Goal: Information Seeking & Learning: Check status

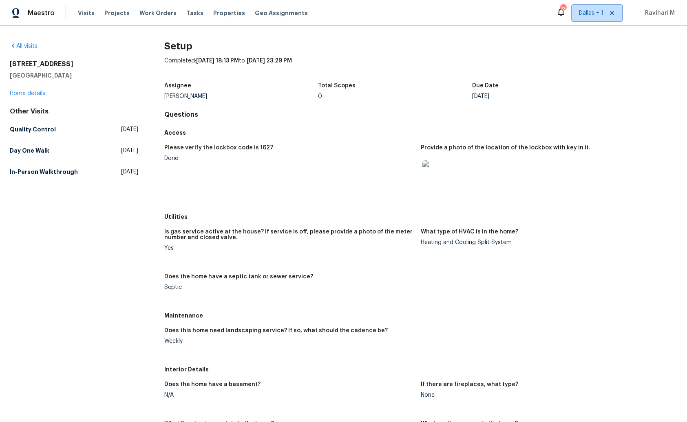
click at [591, 14] on span "Dallas + 1" at bounding box center [591, 13] width 24 height 8
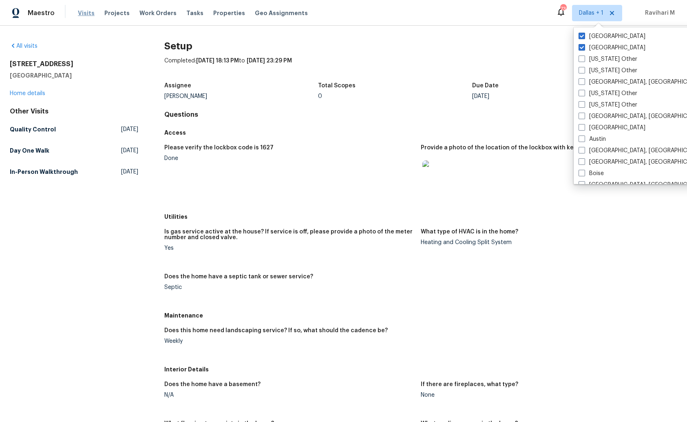
click at [81, 11] on span "Visits" at bounding box center [86, 13] width 17 height 8
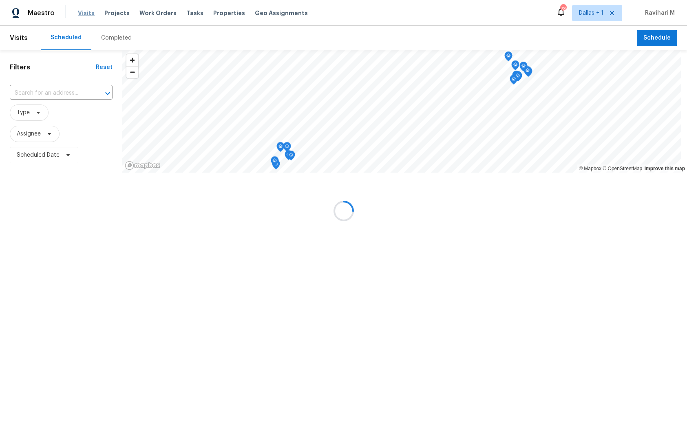
click at [81, 11] on div at bounding box center [343, 211] width 687 height 422
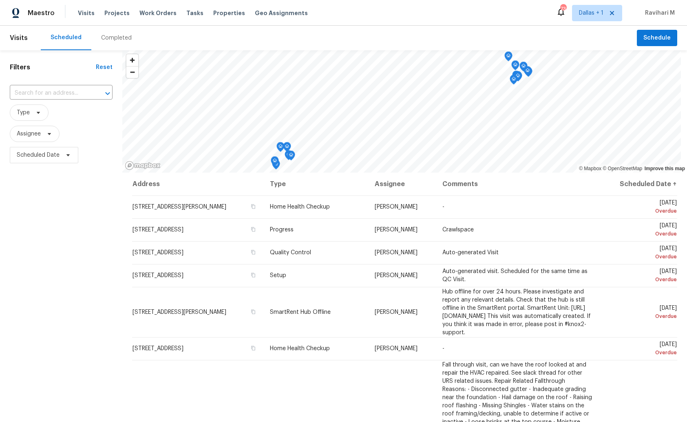
click at [123, 40] on div "Completed" at bounding box center [116, 38] width 31 height 8
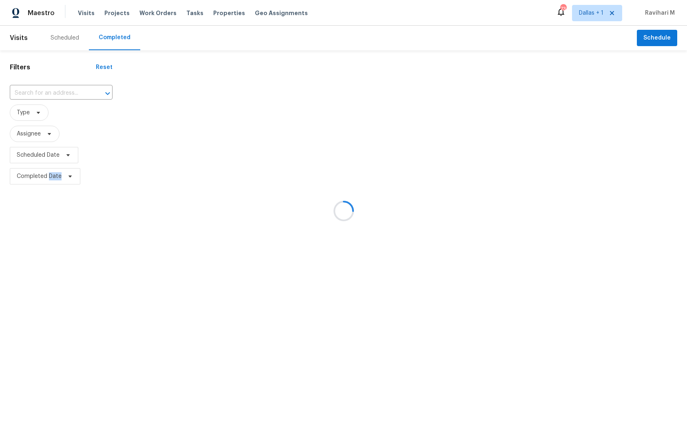
click at [123, 40] on div at bounding box center [343, 211] width 687 height 422
click at [53, 86] on div at bounding box center [343, 211] width 687 height 422
click at [51, 95] on div at bounding box center [343, 211] width 687 height 422
click at [49, 94] on div at bounding box center [343, 211] width 687 height 422
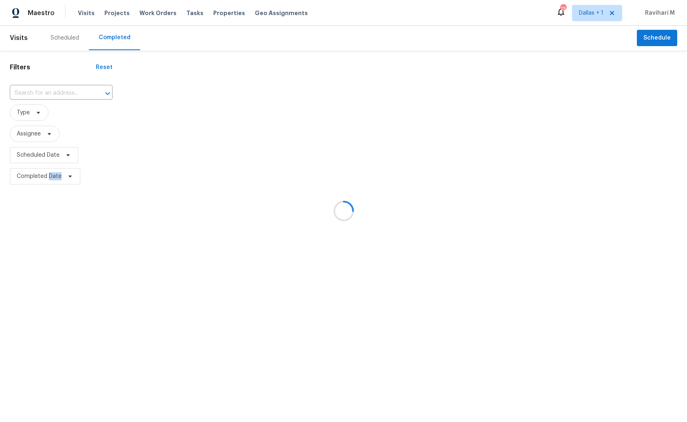
click at [49, 94] on input "text" at bounding box center [50, 93] width 80 height 13
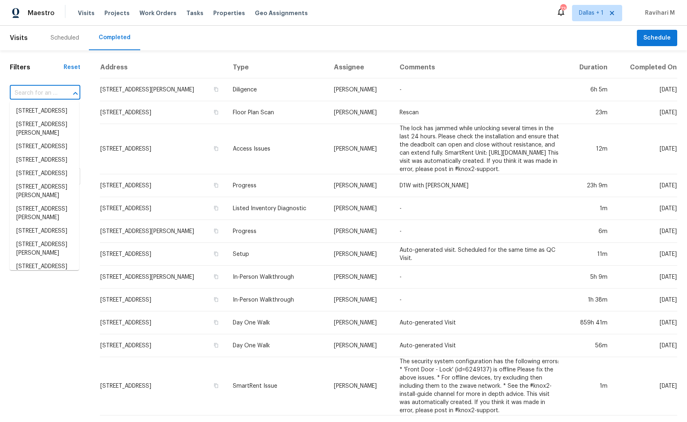
click at [49, 94] on input "text" at bounding box center [34, 93] width 48 height 13
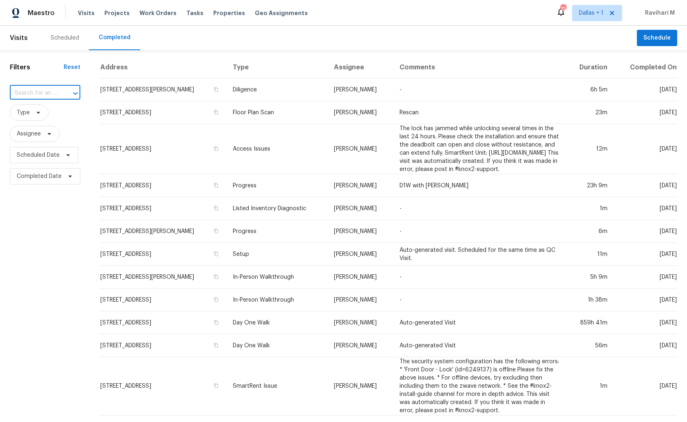
click at [42, 95] on input "text" at bounding box center [34, 93] width 48 height 13
paste input "300 Whisper Wood Way, Lebanon, TN 37087"
type input "300 Whisper Wood Way, Lebanon, TN 37087"
click at [38, 111] on li "300 Whisper Wood Way, Lebanon, TN 37087" at bounding box center [44, 110] width 69 height 13
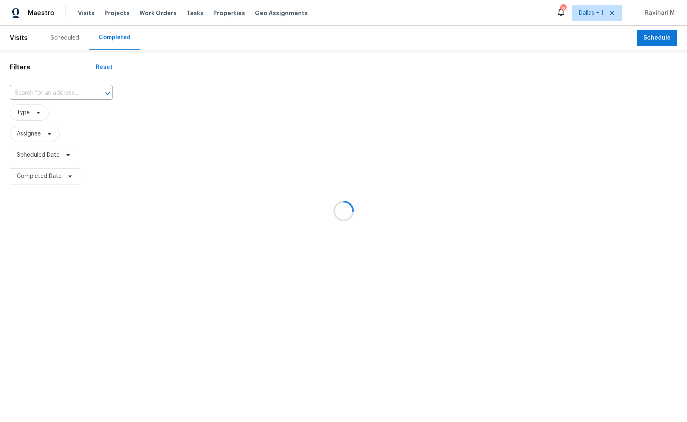
type input "300 Whisper Wood Way, Lebanon, TN 37087"
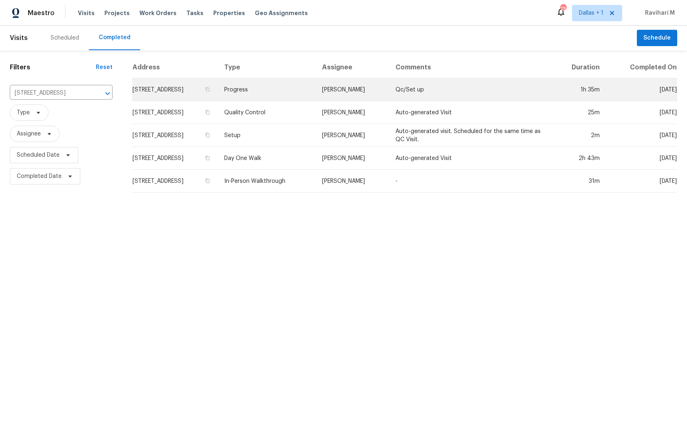
click at [315, 99] on td "Progress" at bounding box center [267, 89] width 98 height 23
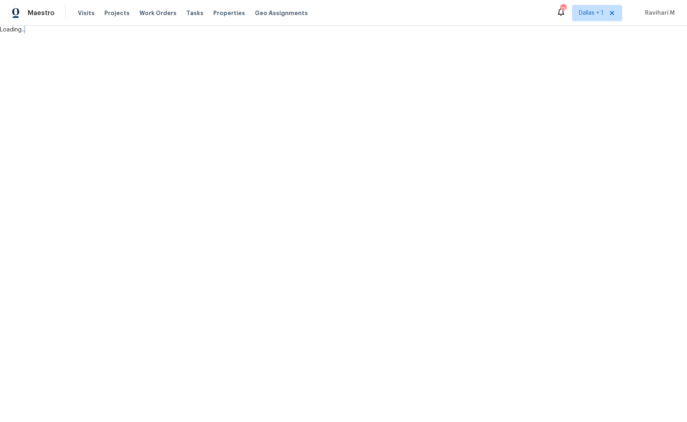
click at [315, 34] on html "Maestro Visits Projects Work Orders Tasks Properties Geo Assignments 73 Dallas …" at bounding box center [343, 17] width 687 height 34
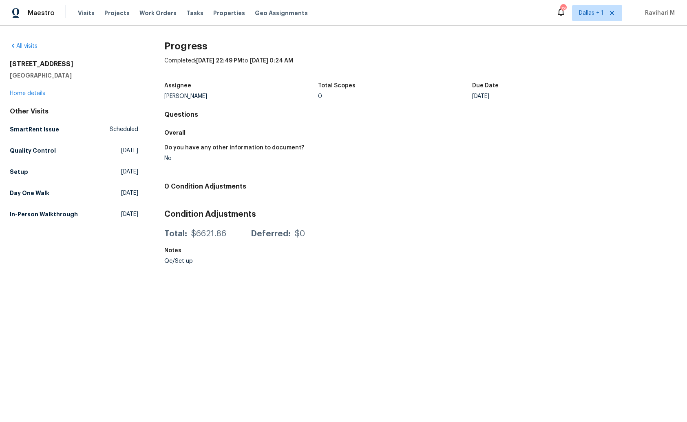
click at [376, 10] on div "Maestro Visits Projects Work Orders Tasks Properties Geo Assignments 73 Dallas …" at bounding box center [343, 13] width 687 height 26
click at [121, 128] on span "Scheduled" at bounding box center [124, 129] width 29 height 8
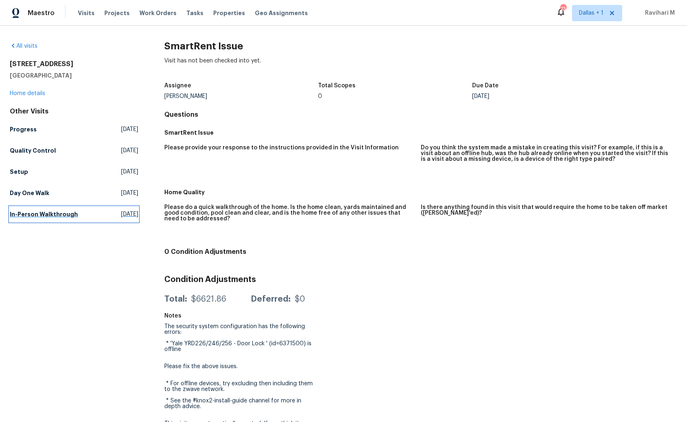
click at [121, 215] on span "Thu, Jul 03 2025" at bounding box center [129, 214] width 17 height 8
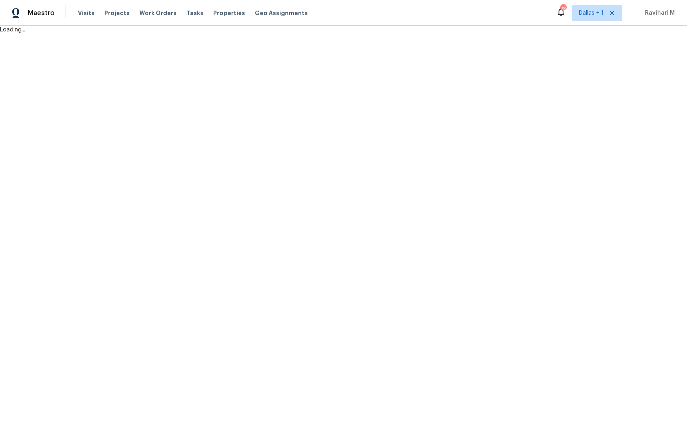
click at [121, 34] on html "Maestro Visits Projects Work Orders Tasks Properties Geo Assignments 73 Dallas …" at bounding box center [343, 17] width 687 height 34
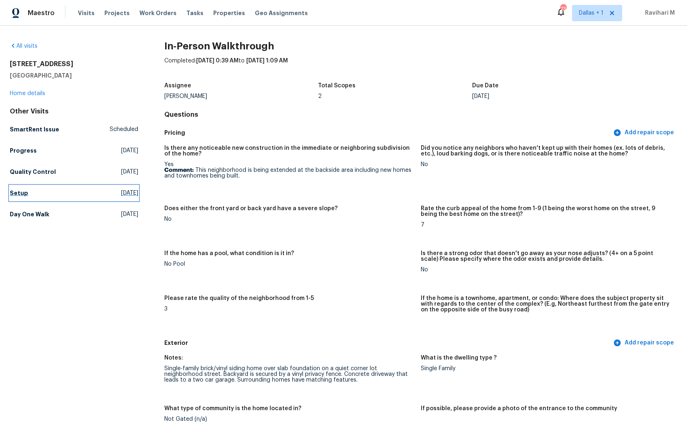
click at [121, 195] on span "[DATE]" at bounding box center [129, 193] width 17 height 8
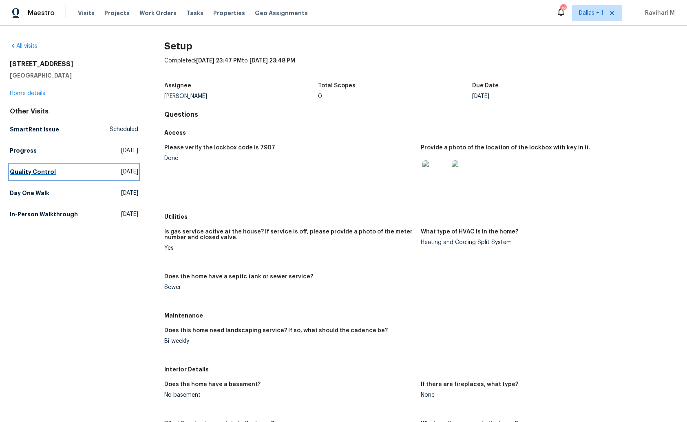
click at [111, 164] on link "Quality Control Thu, Oct 02 2025" at bounding box center [74, 171] width 129 height 15
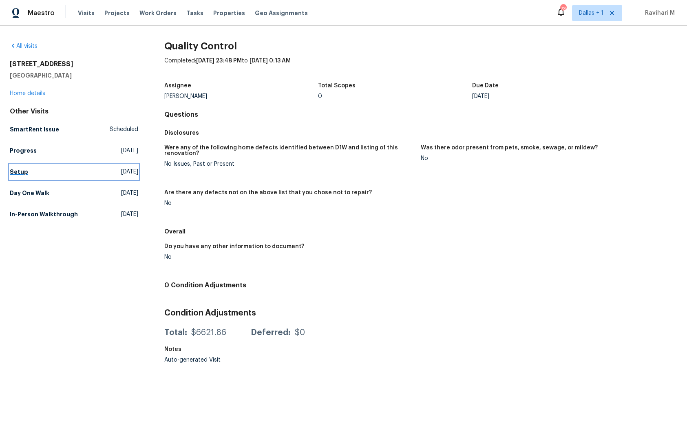
click at [121, 169] on span "[DATE]" at bounding box center [129, 172] width 17 height 8
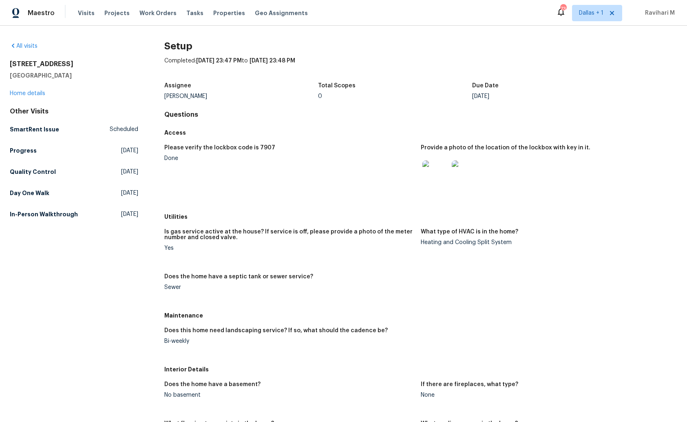
click at [269, 111] on h4 "Questions" at bounding box center [420, 115] width 513 height 8
click at [106, 187] on link "Day One Walk Thu, Sep 25 2025" at bounding box center [74, 193] width 129 height 15
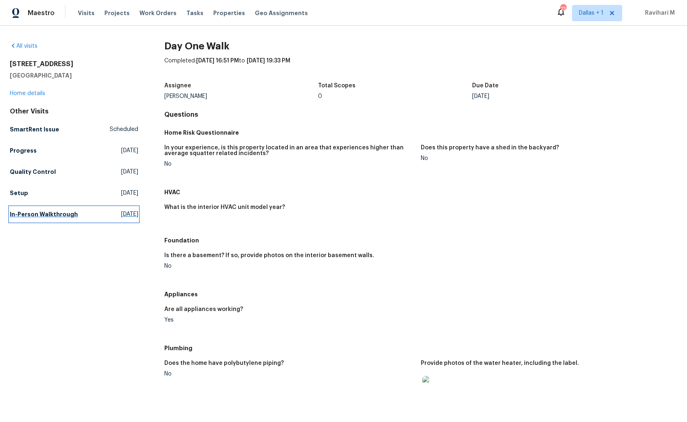
click at [121, 213] on span "Thu, Jul 03 2025" at bounding box center [129, 214] width 17 height 8
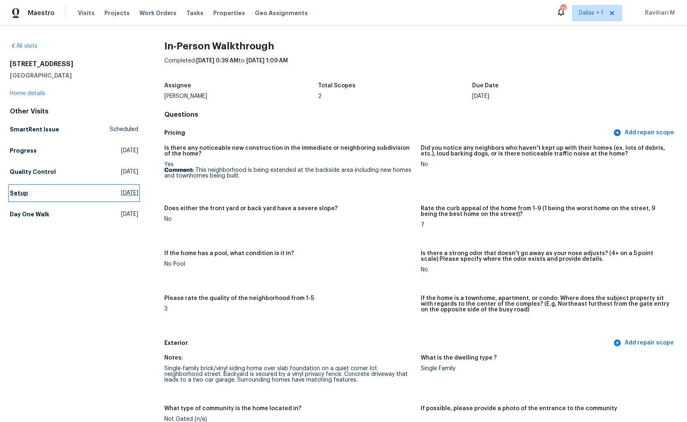
click at [122, 195] on span "[DATE]" at bounding box center [129, 193] width 17 height 8
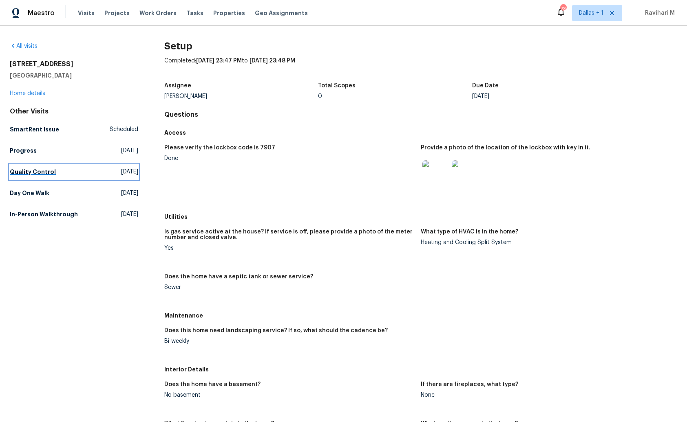
click at [123, 173] on span "Thu, Oct 02 2025" at bounding box center [129, 172] width 17 height 8
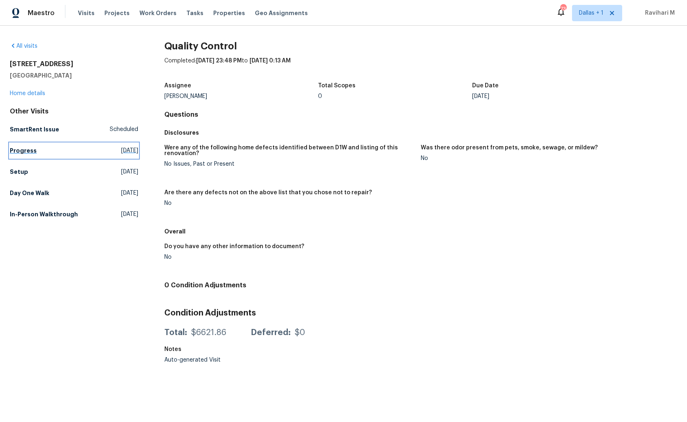
click at [111, 154] on link "Progress Thu, Oct 02 2025" at bounding box center [74, 150] width 129 height 15
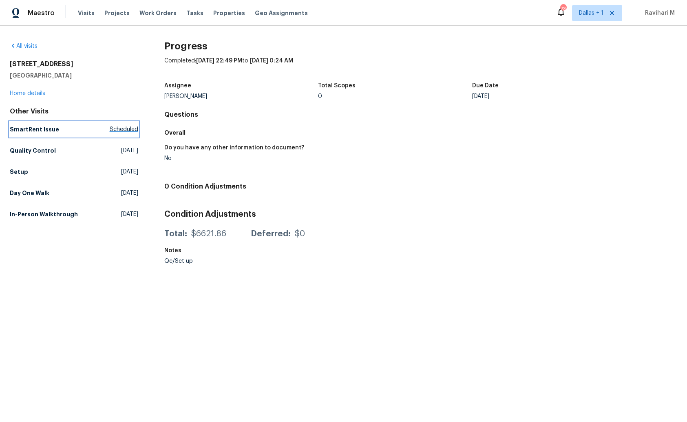
click at [122, 133] on span "Scheduled" at bounding box center [124, 129] width 29 height 8
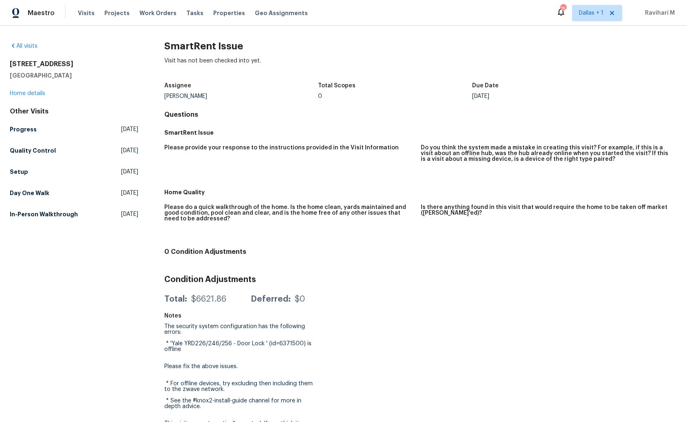
click at [95, 204] on div "Other Visits Progress Thu, Oct 02 2025 Quality Control Thu, Oct 02 2025 Setup W…" at bounding box center [74, 164] width 129 height 114
click at [98, 197] on link "Day One Walk [DATE]" at bounding box center [74, 193] width 129 height 15
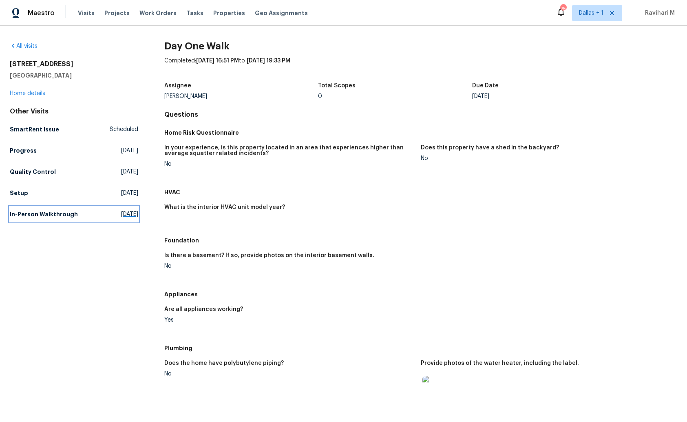
click at [102, 209] on link "In-Person Walkthrough [DATE]" at bounding box center [74, 214] width 129 height 15
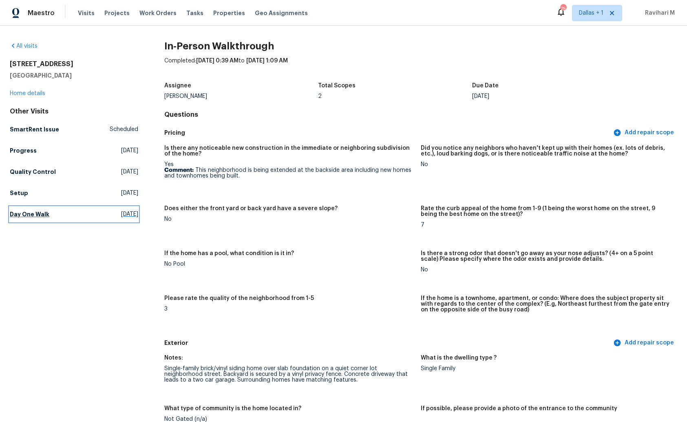
click at [112, 208] on link "Day One Walk [DATE]" at bounding box center [74, 214] width 129 height 15
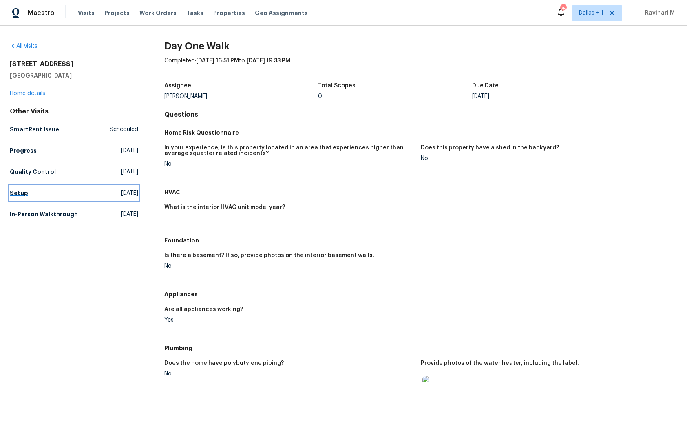
click at [121, 194] on span "[DATE]" at bounding box center [129, 193] width 17 height 8
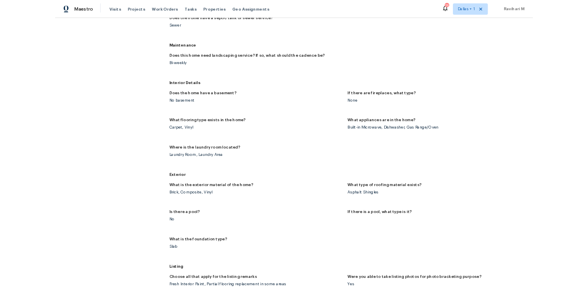
scroll to position [281, 0]
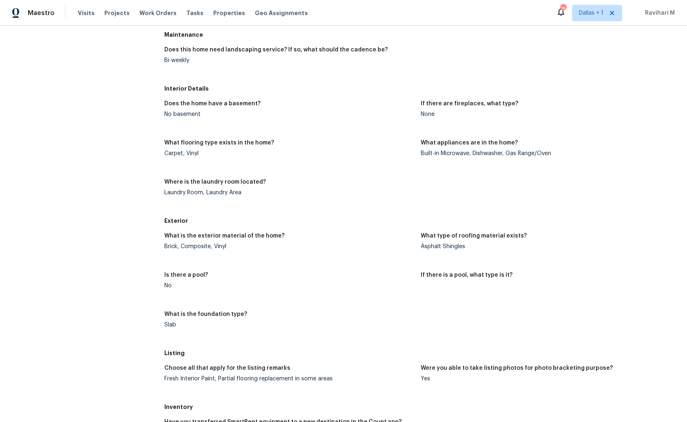
click at [160, 244] on div "All visits 300 Whisper Wood Way Lebanon, TN 37087 Home details Other Visits Sma…" at bounding box center [344, 208] width 668 height 895
drag, startPoint x: 160, startPoint y: 244, endPoint x: 230, endPoint y: 246, distance: 70.2
click at [231, 246] on div "All visits 300 Whisper Wood Way Lebanon, TN 37087 Home details Other Visits Sma…" at bounding box center [344, 208] width 668 height 895
copy div "Brick, Composite, Vinyl"
click at [173, 163] on figure "What flooring type exists in the home? Carpet, Vinyl" at bounding box center [292, 154] width 257 height 29
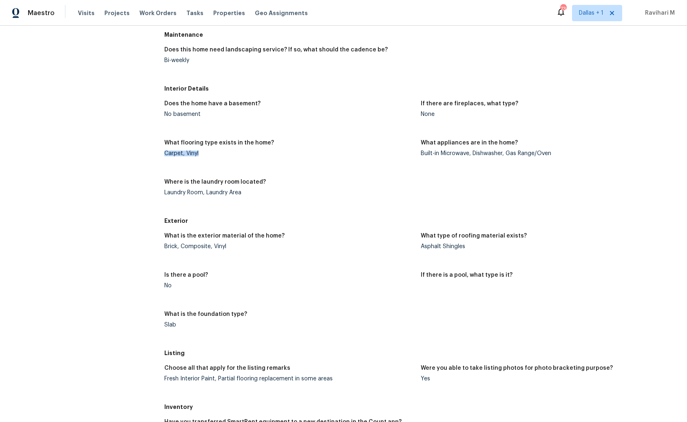
drag, startPoint x: 163, startPoint y: 155, endPoint x: 227, endPoint y: 155, distance: 63.6
click at [227, 155] on div "Carpet, Vinyl" at bounding box center [289, 154] width 250 height 6
copy div "Carpet, Vinyl"
drag, startPoint x: 161, startPoint y: 246, endPoint x: 250, endPoint y: 248, distance: 89.0
click at [250, 248] on div "All visits 300 Whisper Wood Way Lebanon, TN 37087 Home details Other Visits Sma…" at bounding box center [344, 208] width 668 height 895
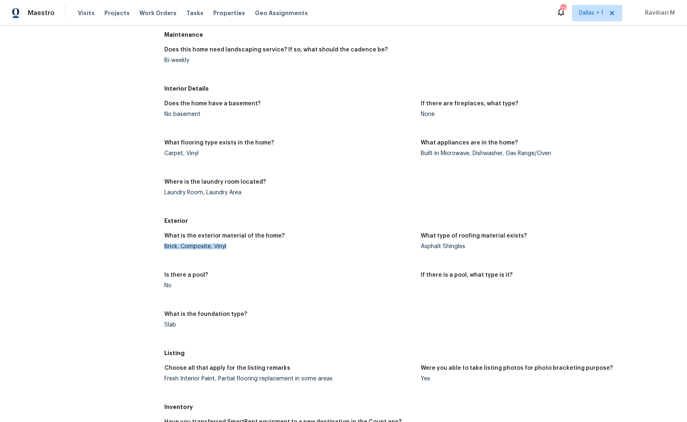
click at [250, 248] on div "Brick, Composite, Vinyl" at bounding box center [289, 247] width 250 height 6
drag, startPoint x: 211, startPoint y: 246, endPoint x: 251, endPoint y: 246, distance: 39.2
click at [251, 246] on div "Brick, Composite, Vinyl" at bounding box center [289, 247] width 250 height 6
click at [250, 246] on div "Brick, Composite, Vinyl" at bounding box center [289, 247] width 250 height 6
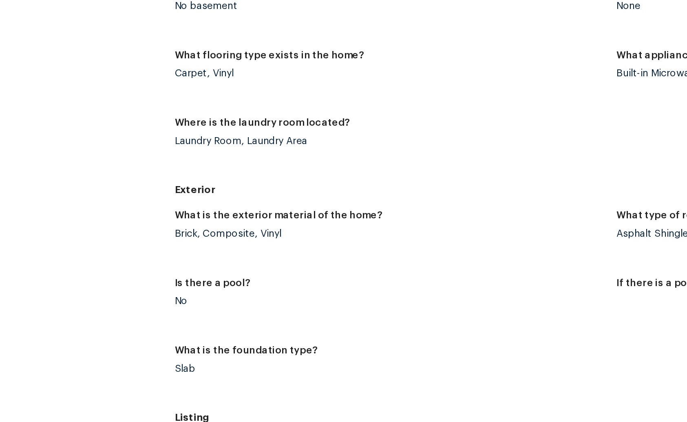
drag, startPoint x: 162, startPoint y: 249, endPoint x: 248, endPoint y: 248, distance: 86.9
click at [248, 248] on div "All visits 300 Whisper Wood Way Lebanon, TN 37087 Home details Other Visits Sma…" at bounding box center [344, 208] width 668 height 895
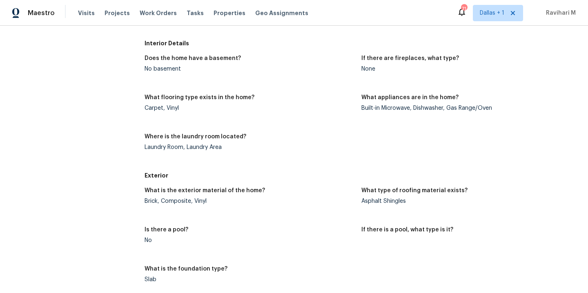
scroll to position [0, 0]
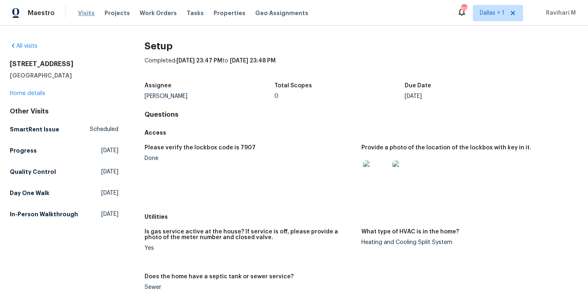
click at [81, 12] on span "Visits" at bounding box center [86, 13] width 17 height 8
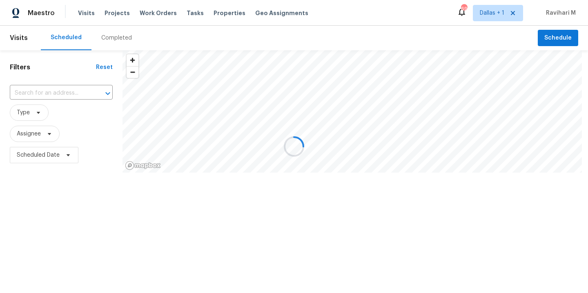
click at [113, 40] on div at bounding box center [294, 146] width 588 height 293
click at [113, 40] on div "Completed" at bounding box center [116, 38] width 31 height 8
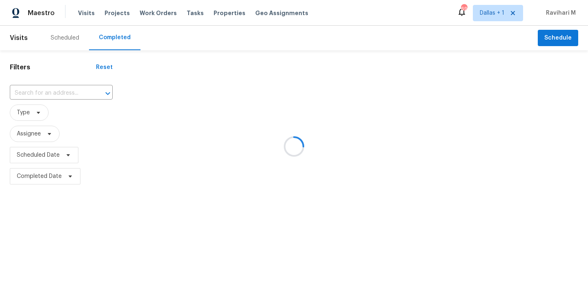
click at [113, 40] on div at bounding box center [294, 146] width 588 height 293
click at [61, 92] on div at bounding box center [294, 146] width 588 height 293
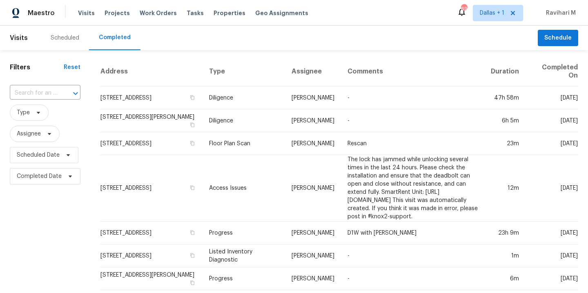
click at [61, 92] on div at bounding box center [69, 93] width 21 height 11
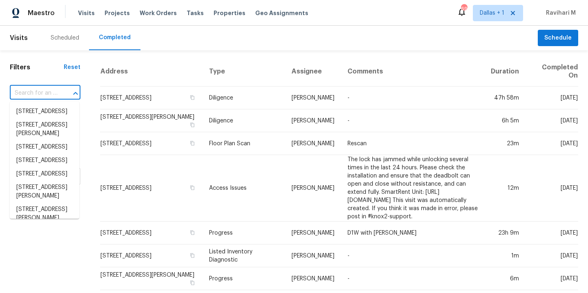
click at [61, 92] on div at bounding box center [69, 93] width 21 height 11
paste input "206 Cross Valley Dr, Columbia, TN 38401"
type input "206 Cross Valley Dr, Columbia, TN 38401"
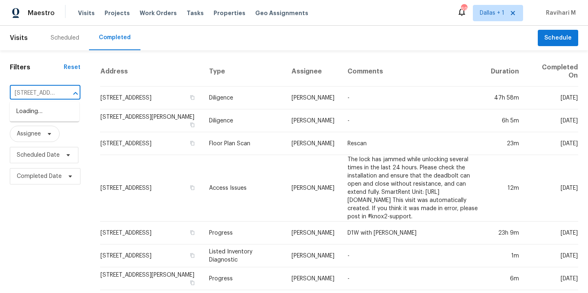
scroll to position [0, 67]
click at [47, 111] on li "206 Cross Valley Dr, Columbia, TN 38401" at bounding box center [44, 111] width 69 height 13
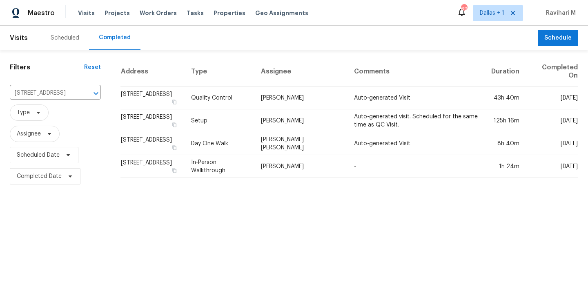
click at [289, 97] on td "[PERSON_NAME]" at bounding box center [300, 97] width 93 height 23
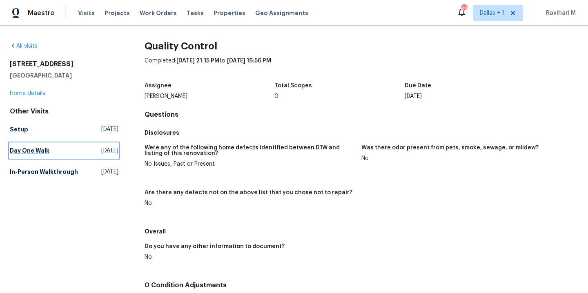
click at [101, 153] on span "[DATE]" at bounding box center [109, 150] width 17 height 8
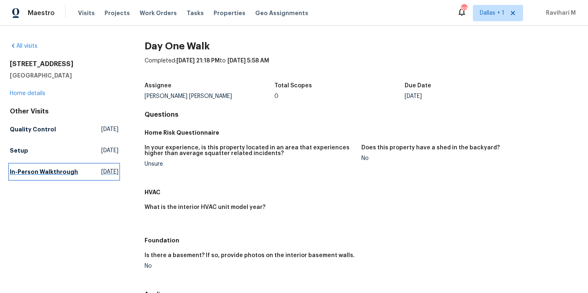
click at [101, 173] on span "[DATE]" at bounding box center [109, 172] width 17 height 8
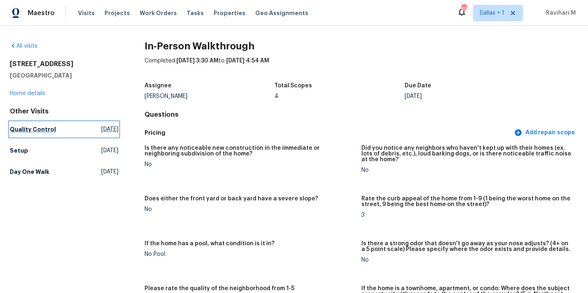
click at [101, 132] on span "[DATE]" at bounding box center [109, 129] width 17 height 8
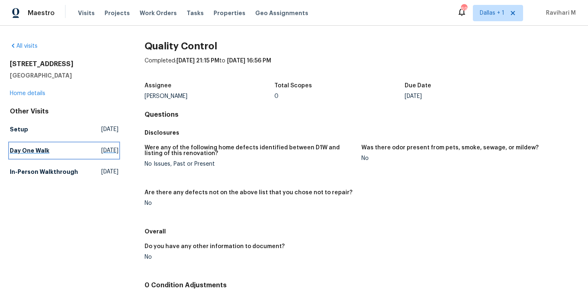
click at [85, 143] on link "Day One Walk Sat, Sep 13 2025" at bounding box center [64, 150] width 109 height 15
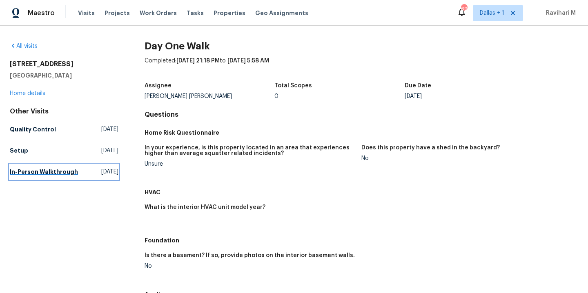
click at [101, 171] on span "[DATE]" at bounding box center [109, 172] width 17 height 8
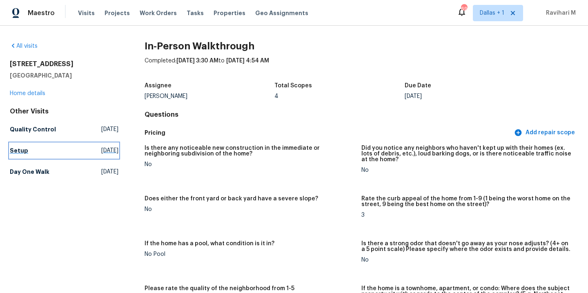
click at [101, 149] on span "Tue, Sep 30 2025" at bounding box center [109, 150] width 17 height 8
click at [82, 149] on html "Maestro Visits Projects Work Orders Tasks Properties Geo Assignments 69 Dallas …" at bounding box center [294, 146] width 588 height 293
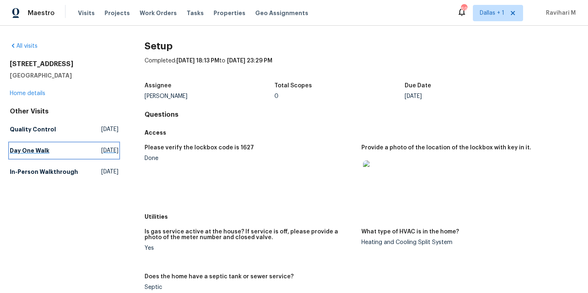
click at [87, 155] on link "Day One Walk Sat, Sep 13 2025" at bounding box center [64, 150] width 109 height 15
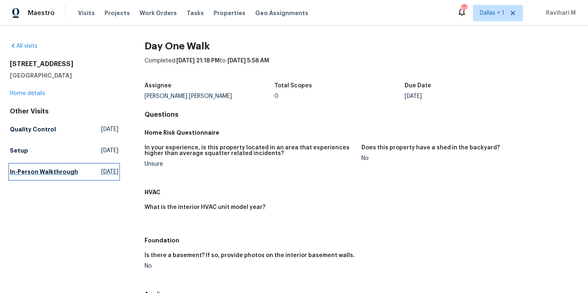
click at [101, 176] on span "[DATE]" at bounding box center [109, 172] width 17 height 8
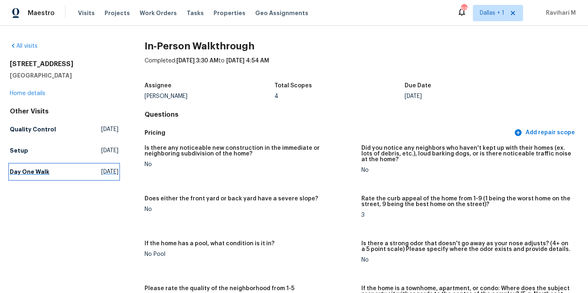
click at [81, 167] on link "Day One Walk Sat, Sep 13 2025" at bounding box center [64, 171] width 109 height 15
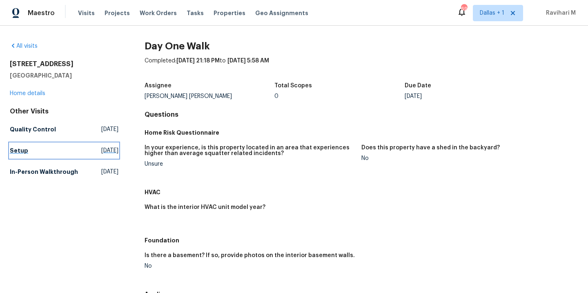
click at [101, 146] on span "Tue, Sep 30 2025" at bounding box center [109, 150] width 17 height 8
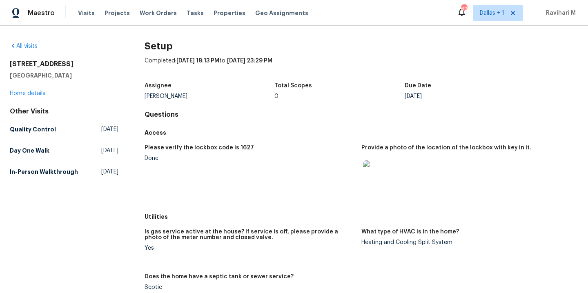
scroll to position [351, 0]
